Goal: Information Seeking & Learning: Learn about a topic

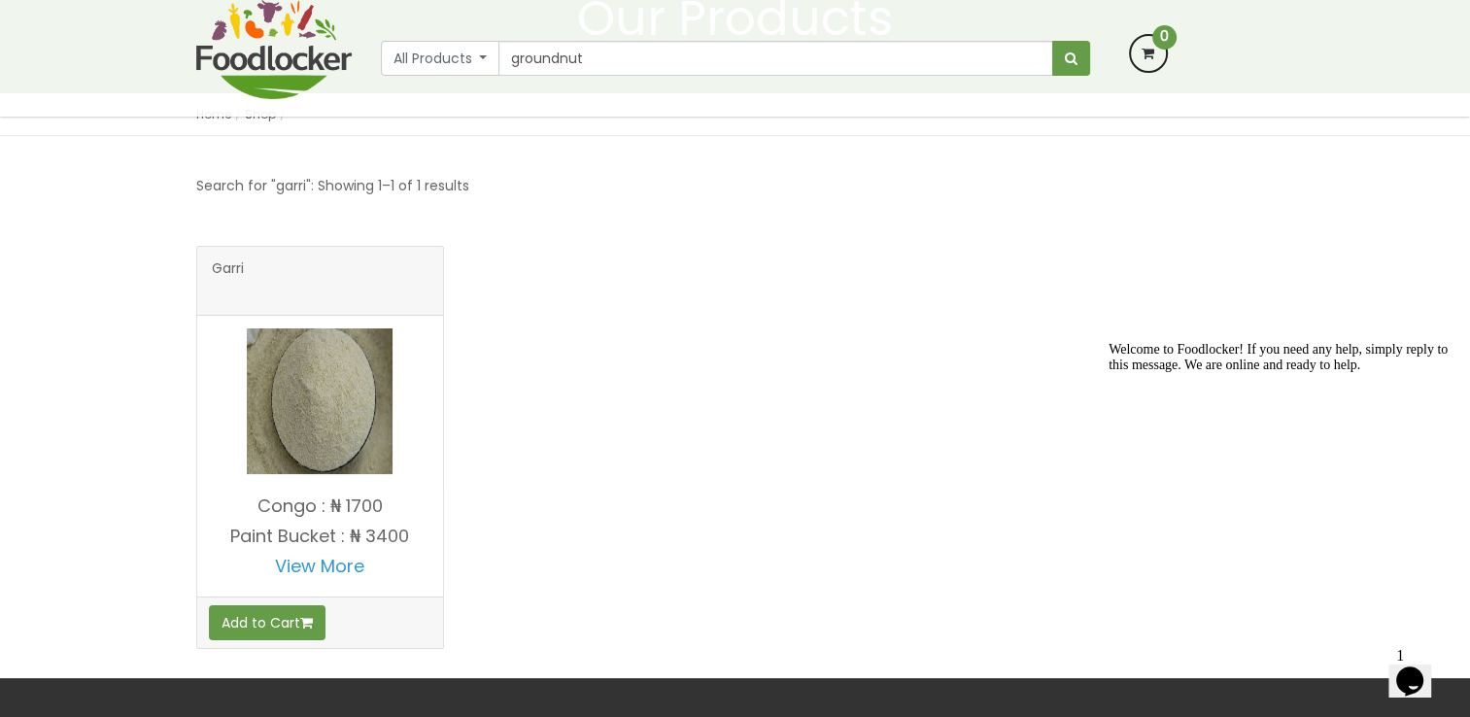
type input "groundnut"
click at [1052, 41] on button "submit" at bounding box center [1071, 58] width 38 height 35
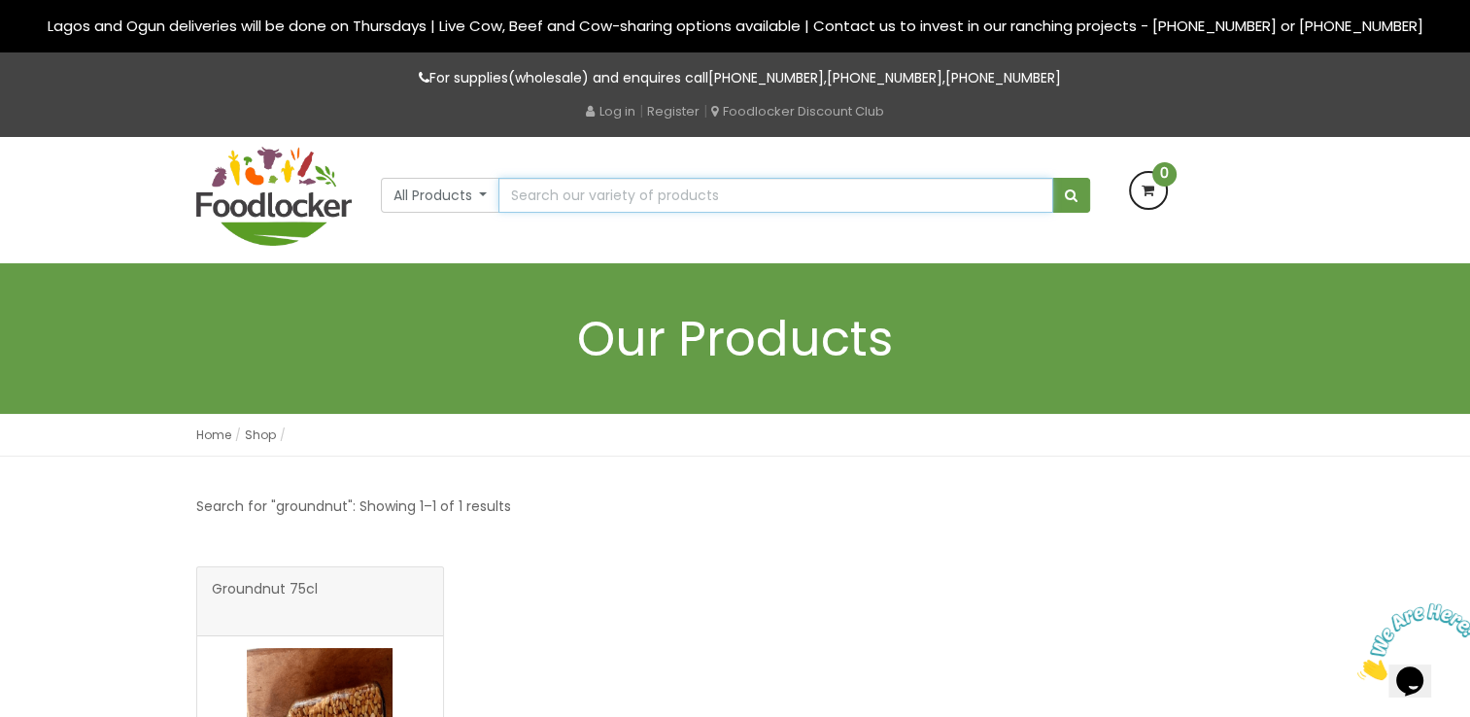
click at [544, 205] on input "text" at bounding box center [775, 195] width 554 height 35
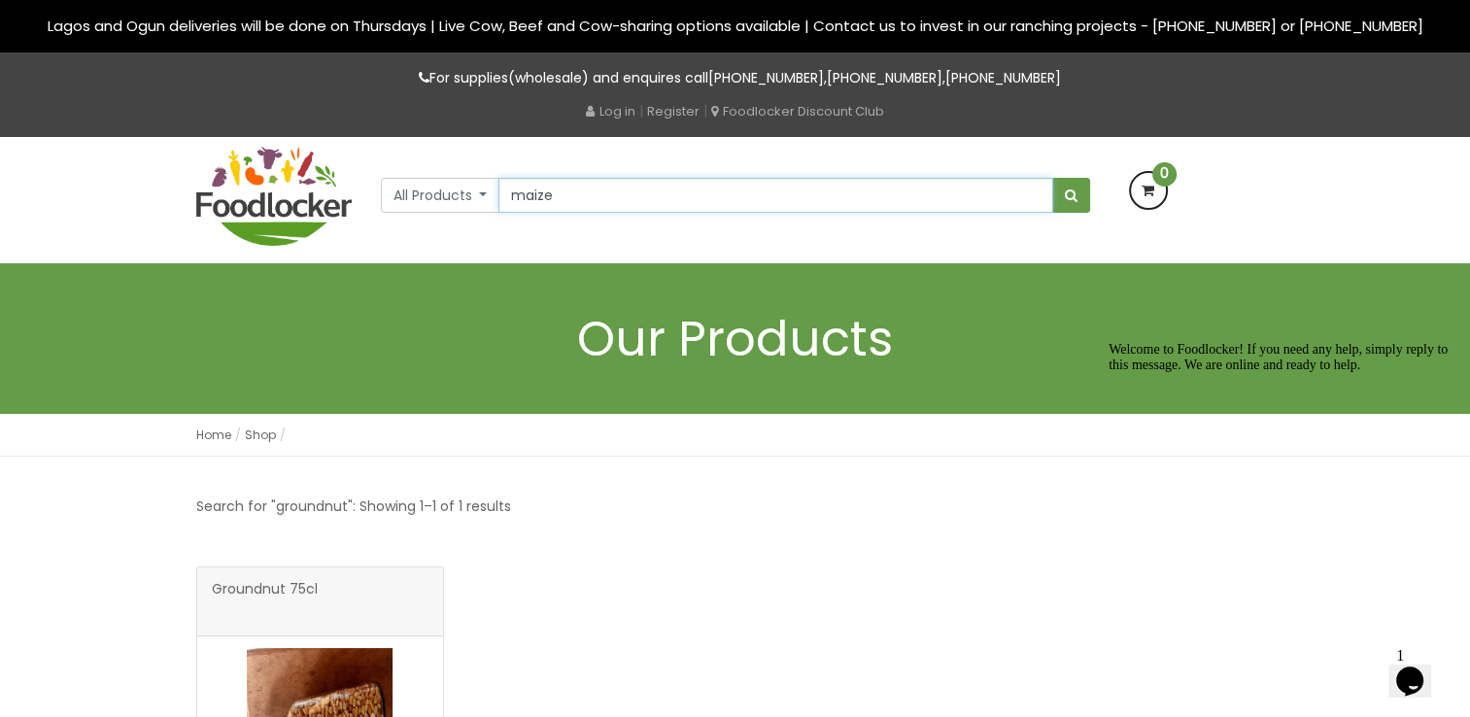
type input "maize"
click at [1052, 178] on button "submit" at bounding box center [1071, 195] width 38 height 35
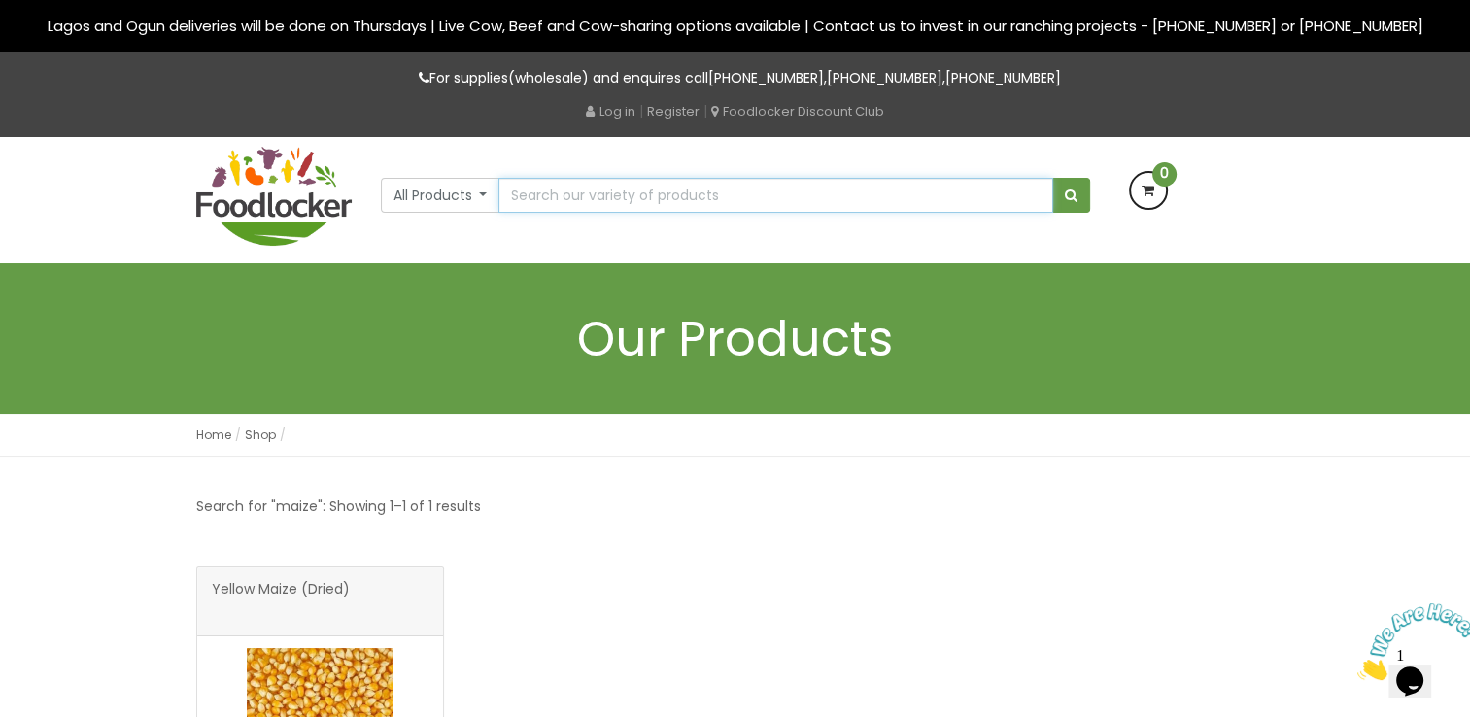
click at [559, 188] on input "text" at bounding box center [775, 195] width 554 height 35
type input "corn"
click at [1052, 178] on button "submit" at bounding box center [1071, 195] width 38 height 35
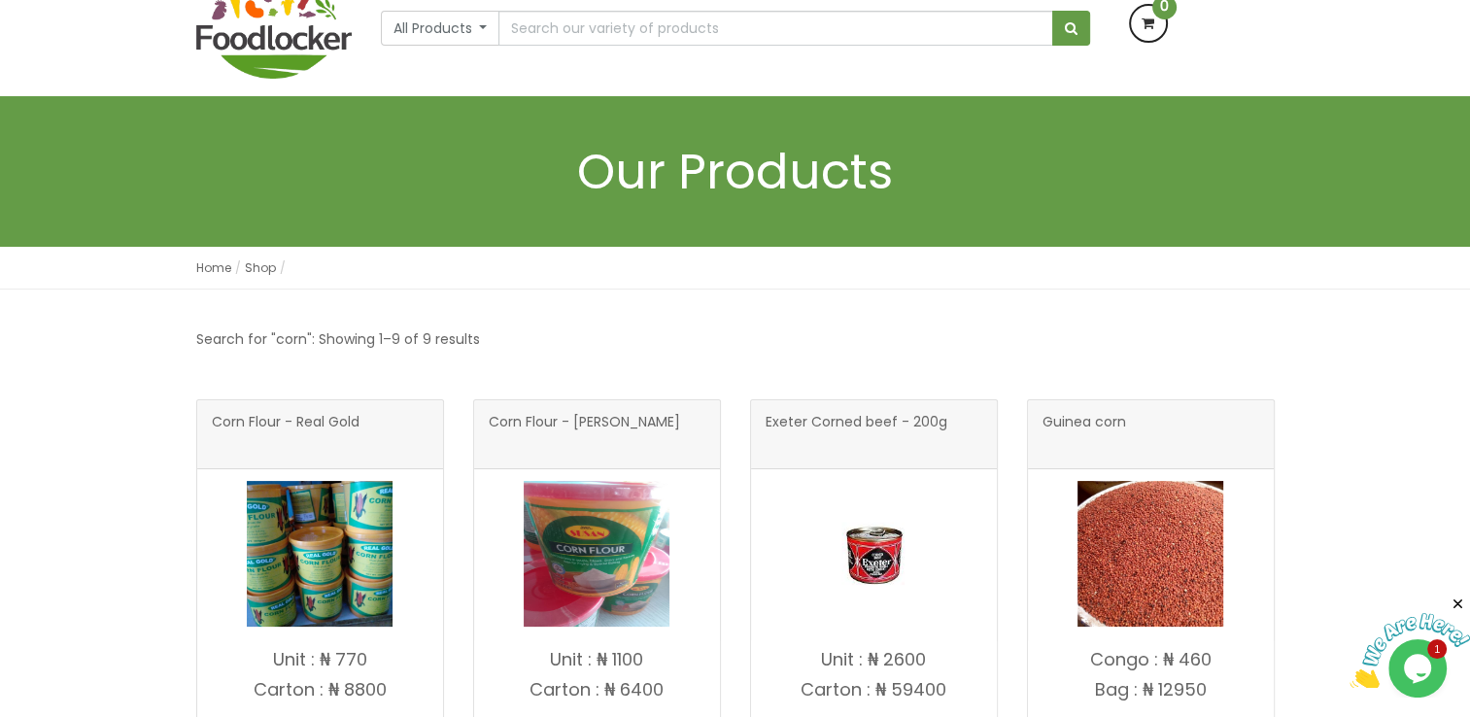
scroll to position [194, 0]
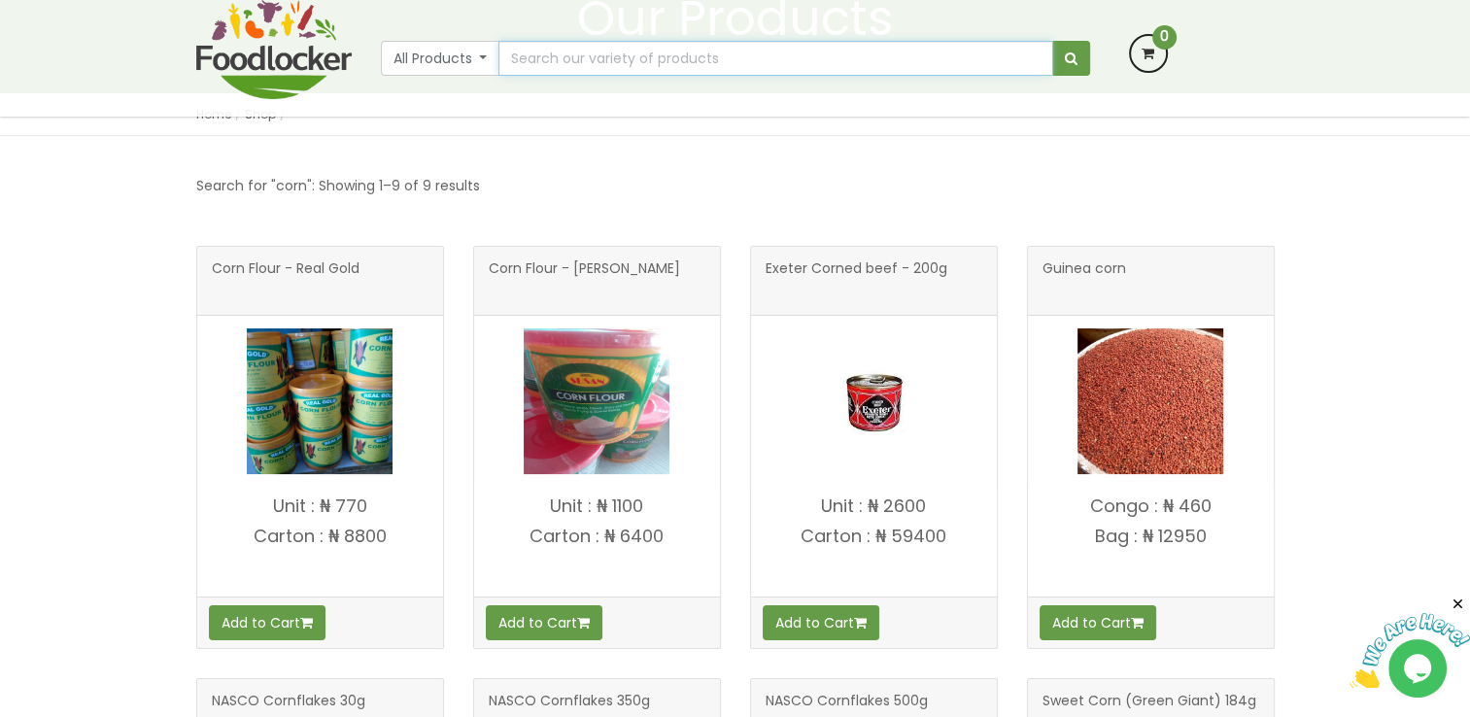
click at [590, 56] on input "text" at bounding box center [775, 58] width 554 height 35
type input "cocoa"
click at [1052, 41] on button "submit" at bounding box center [1071, 58] width 38 height 35
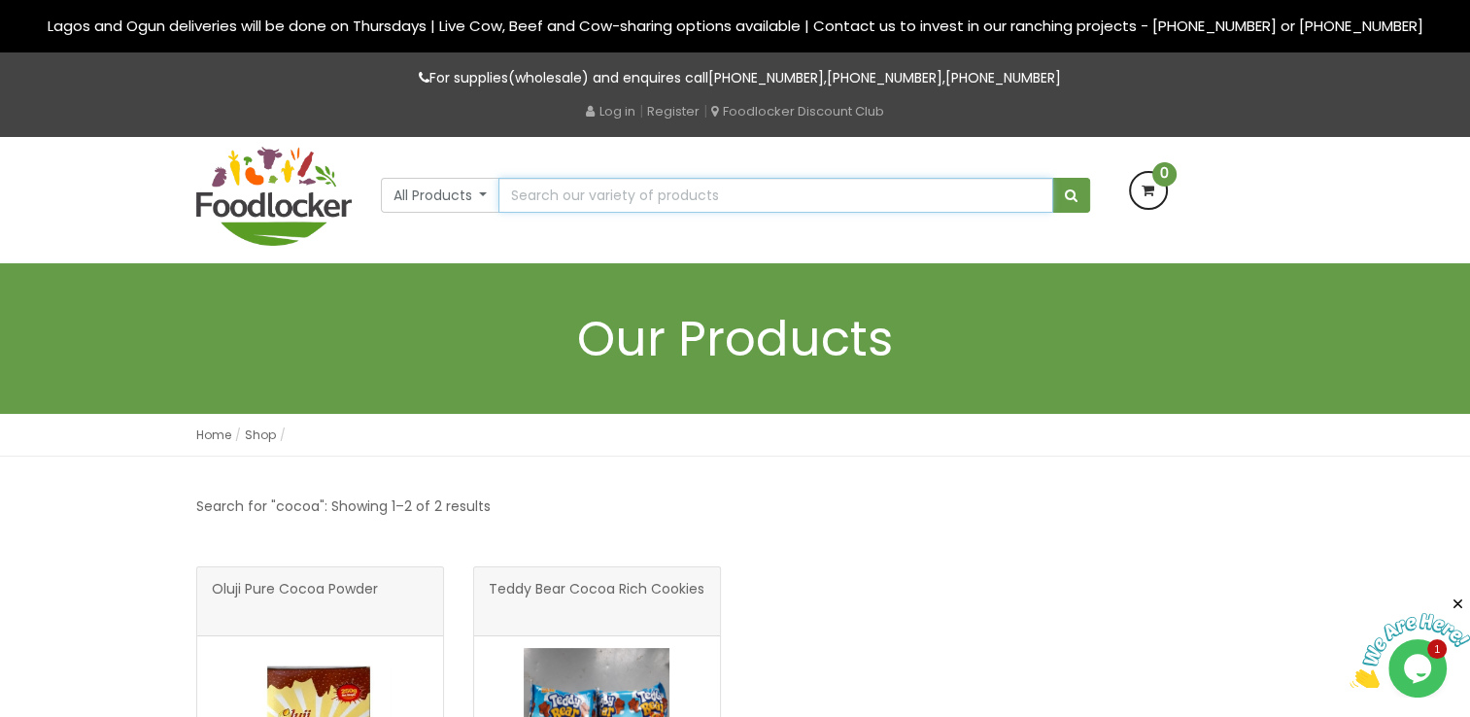
click at [552, 185] on input "text" at bounding box center [775, 195] width 554 height 35
type input "yam"
click at [1052, 178] on button "submit" at bounding box center [1071, 195] width 38 height 35
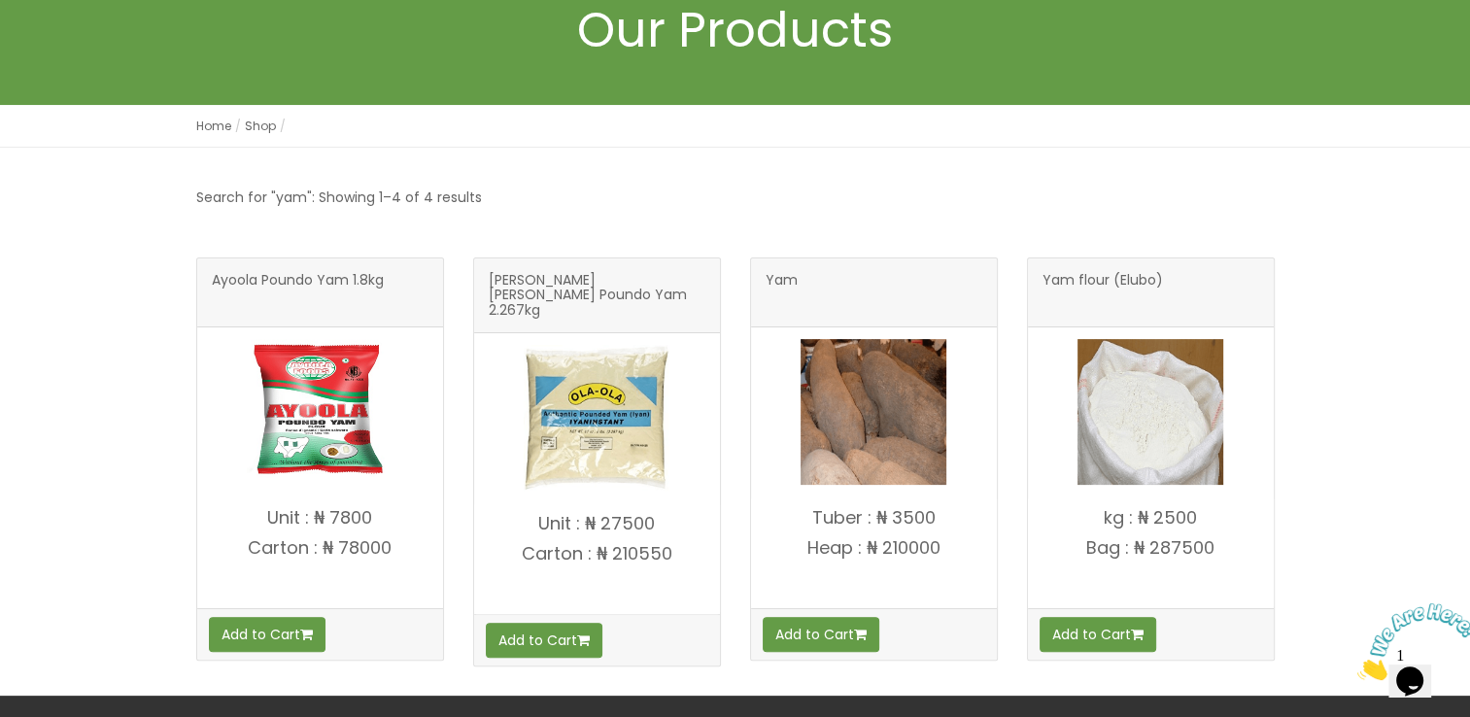
scroll to position [97, 0]
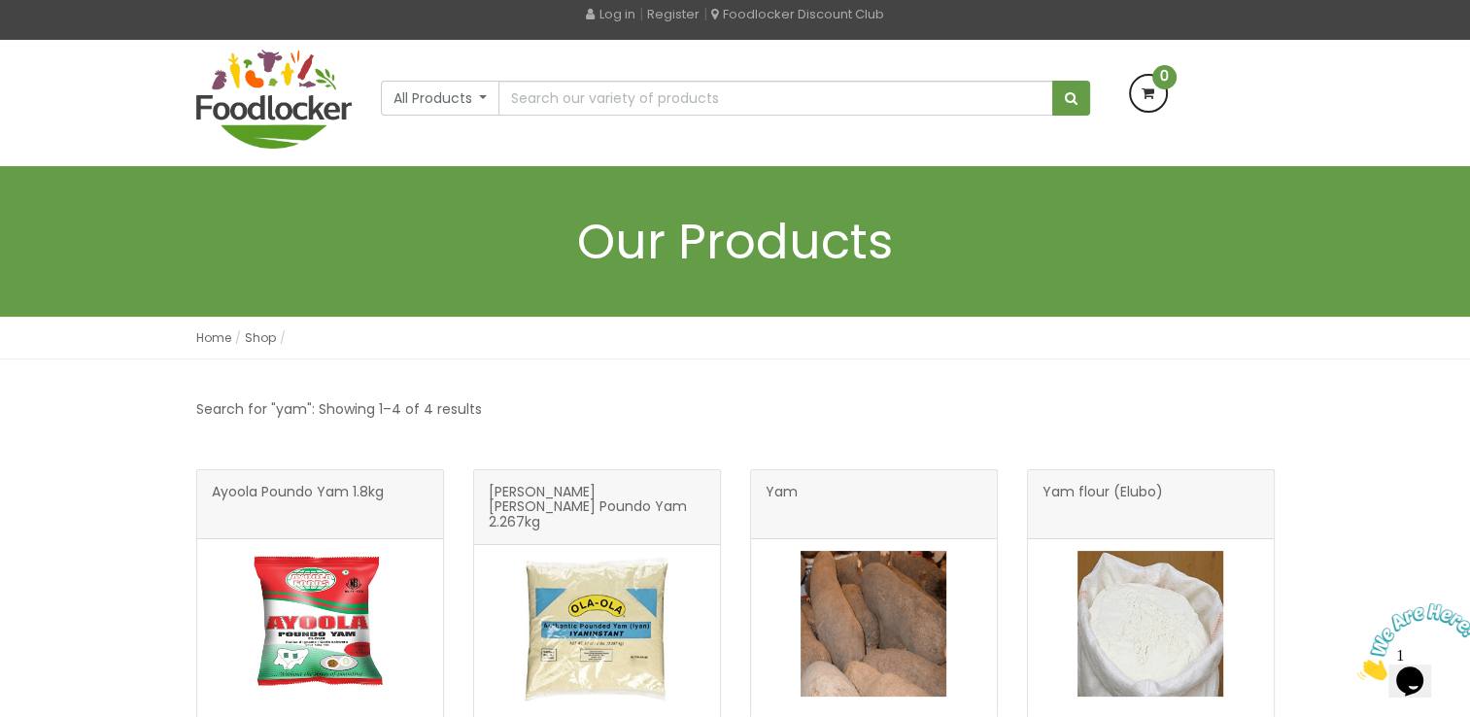
click at [583, 90] on input "text" at bounding box center [775, 98] width 554 height 35
type input "vegetable"
click at [1052, 81] on button "submit" at bounding box center [1071, 98] width 38 height 35
